Goal: Use online tool/utility

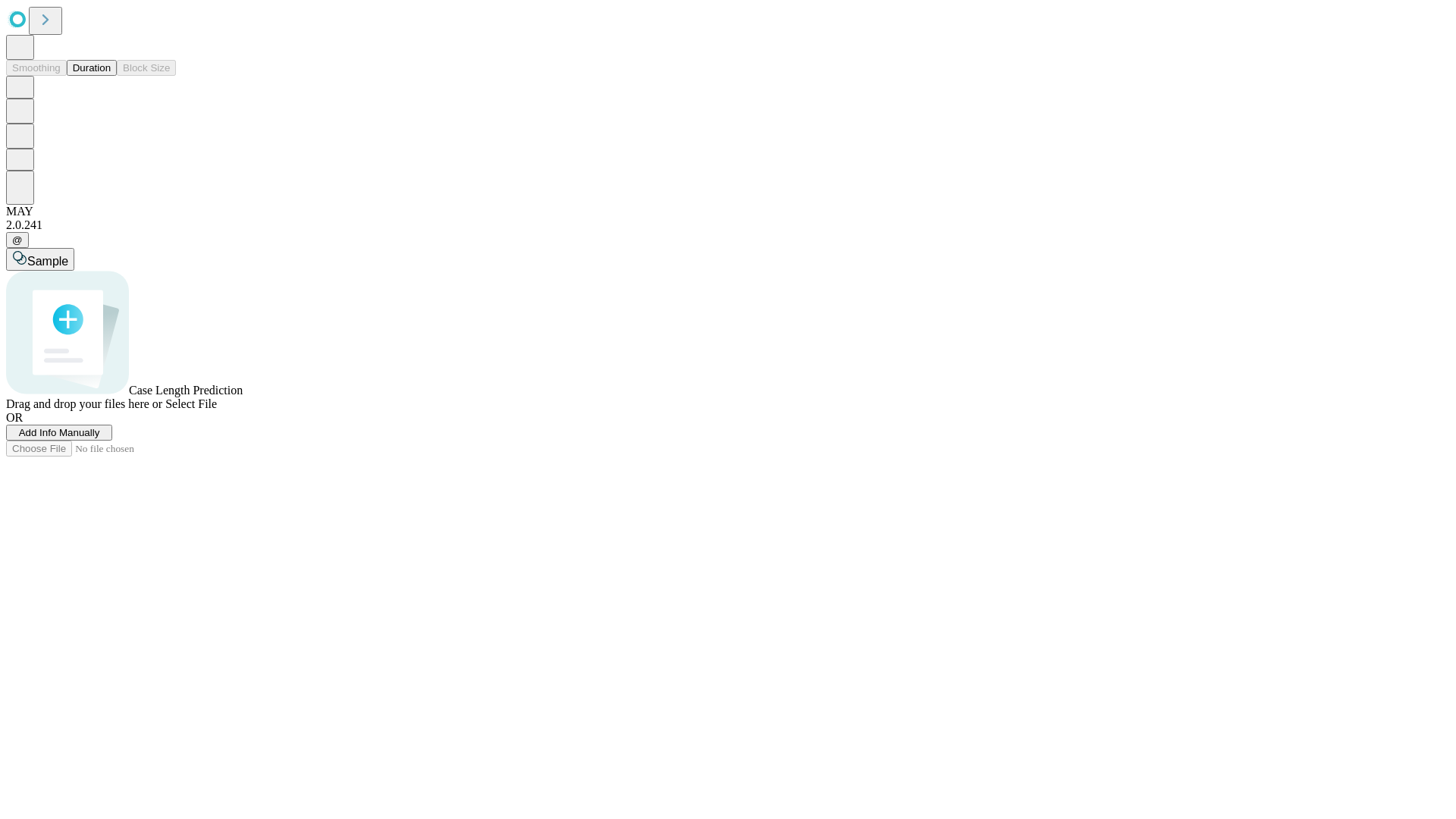
click at [111, 76] on button "Duration" at bounding box center [92, 68] width 50 height 16
click at [217, 410] on span "Select File" at bounding box center [192, 404] width 51 height 13
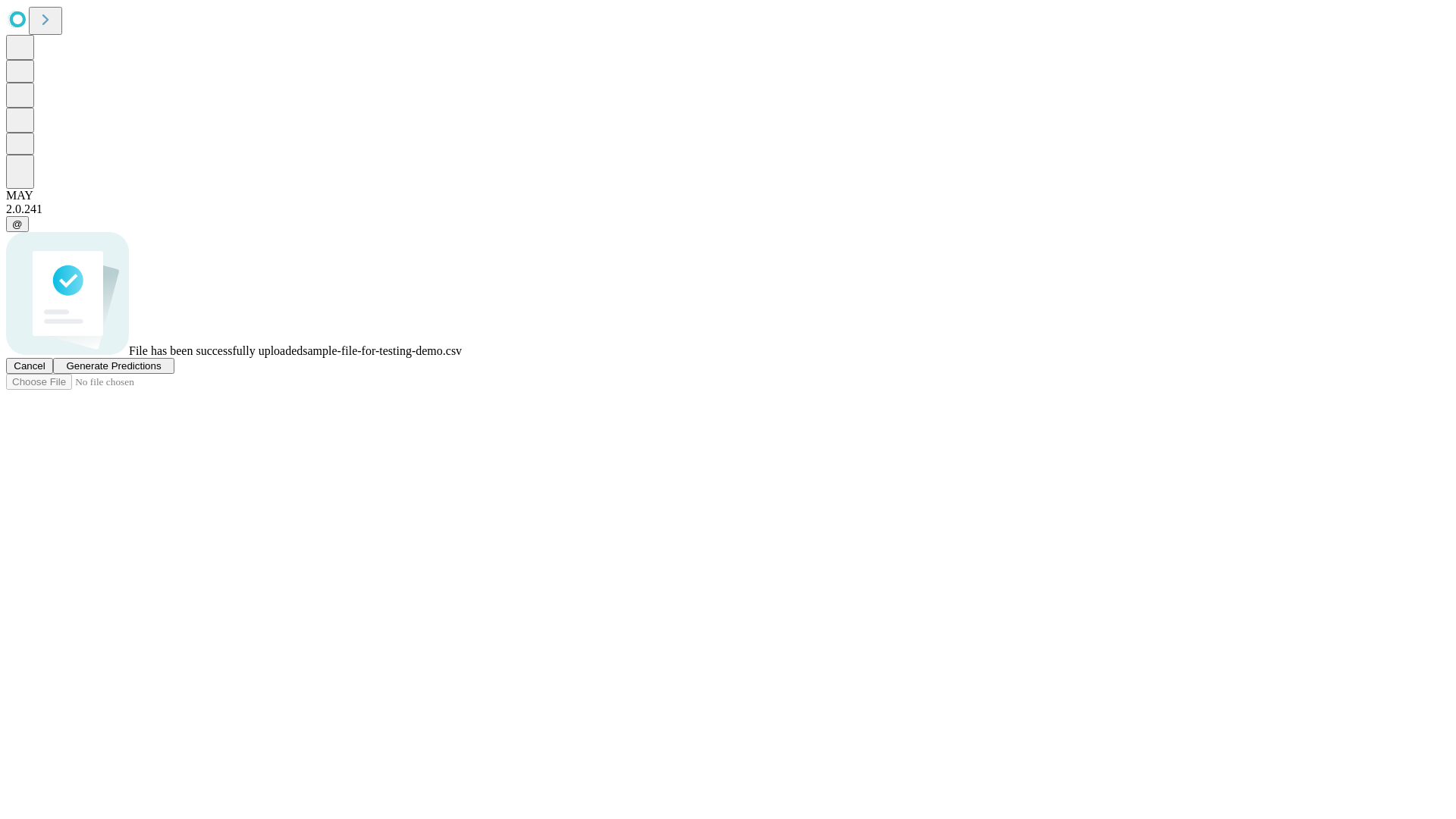
click at [161, 371] on span "Generate Predictions" at bounding box center [114, 366] width 95 height 12
